Goal: Information Seeking & Learning: Understand process/instructions

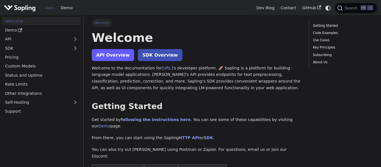
click at [115, 56] on link "API Overview" at bounding box center [113, 55] width 42 height 12
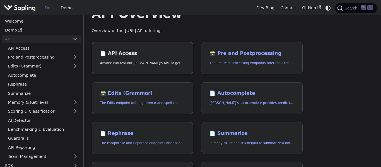
click at [162, 52] on h2 "📄️ API Access" at bounding box center [142, 54] width 85 height 6
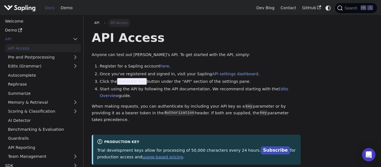
click at [143, 81] on li "Click the Generate Key button under the "API" section of the settings pane." at bounding box center [200, 81] width 201 height 7
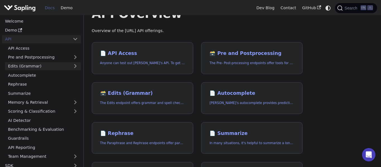
click at [50, 67] on link "Edits (Grammar)" at bounding box center [43, 66] width 76 height 8
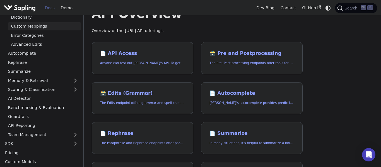
scroll to position [94, 0]
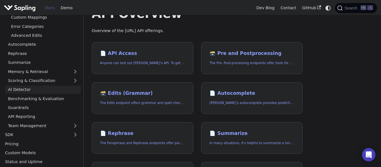
click at [28, 90] on link "AI Detector" at bounding box center [43, 90] width 76 height 8
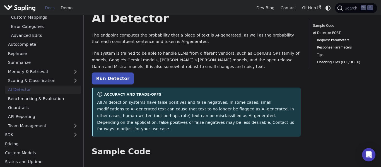
scroll to position [23, 0]
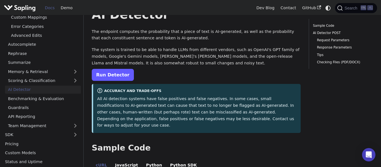
click at [118, 76] on link "Run Detector" at bounding box center [113, 75] width 42 height 12
